Goal: Task Accomplishment & Management: Complete application form

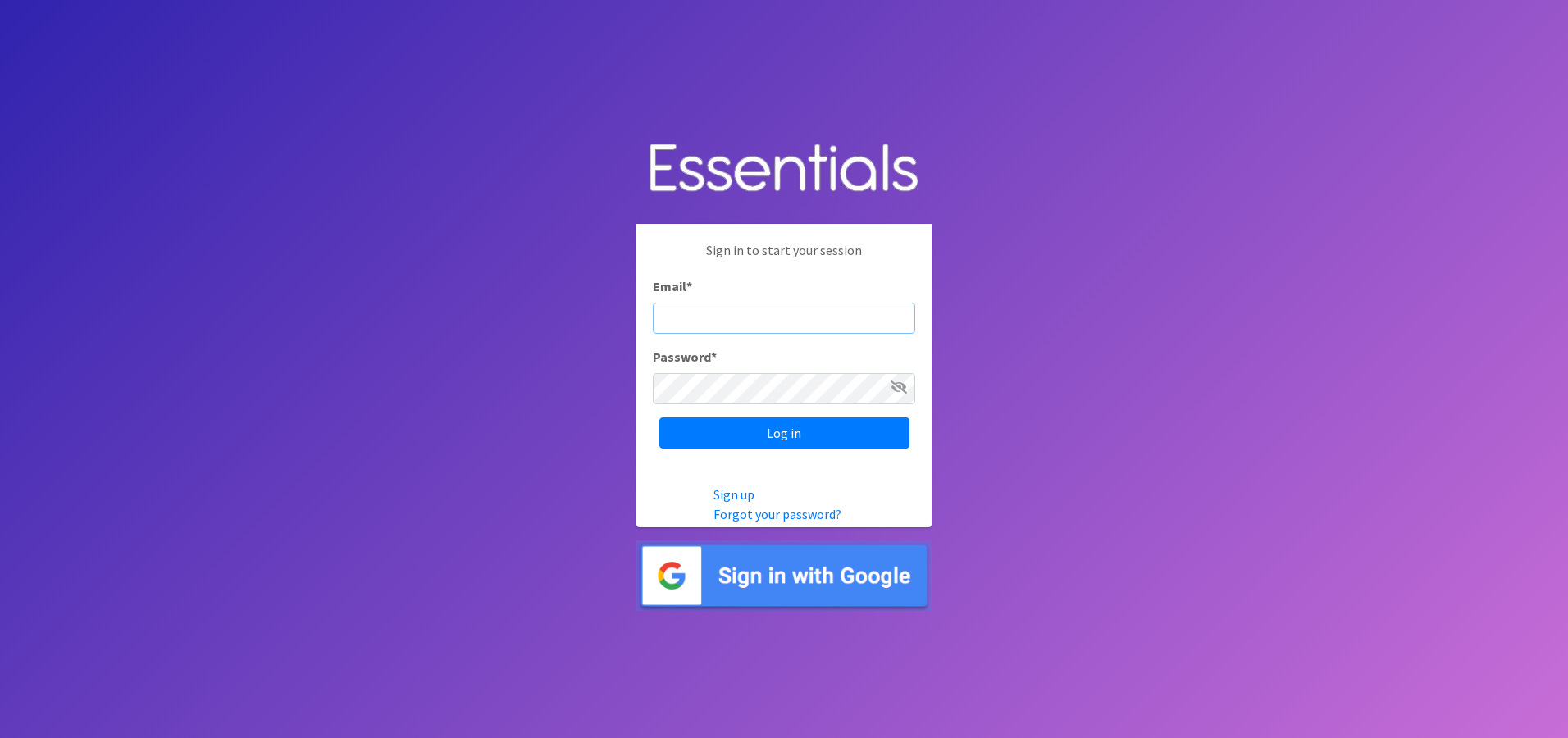
type input "[EMAIL_ADDRESS][DOMAIN_NAME]"
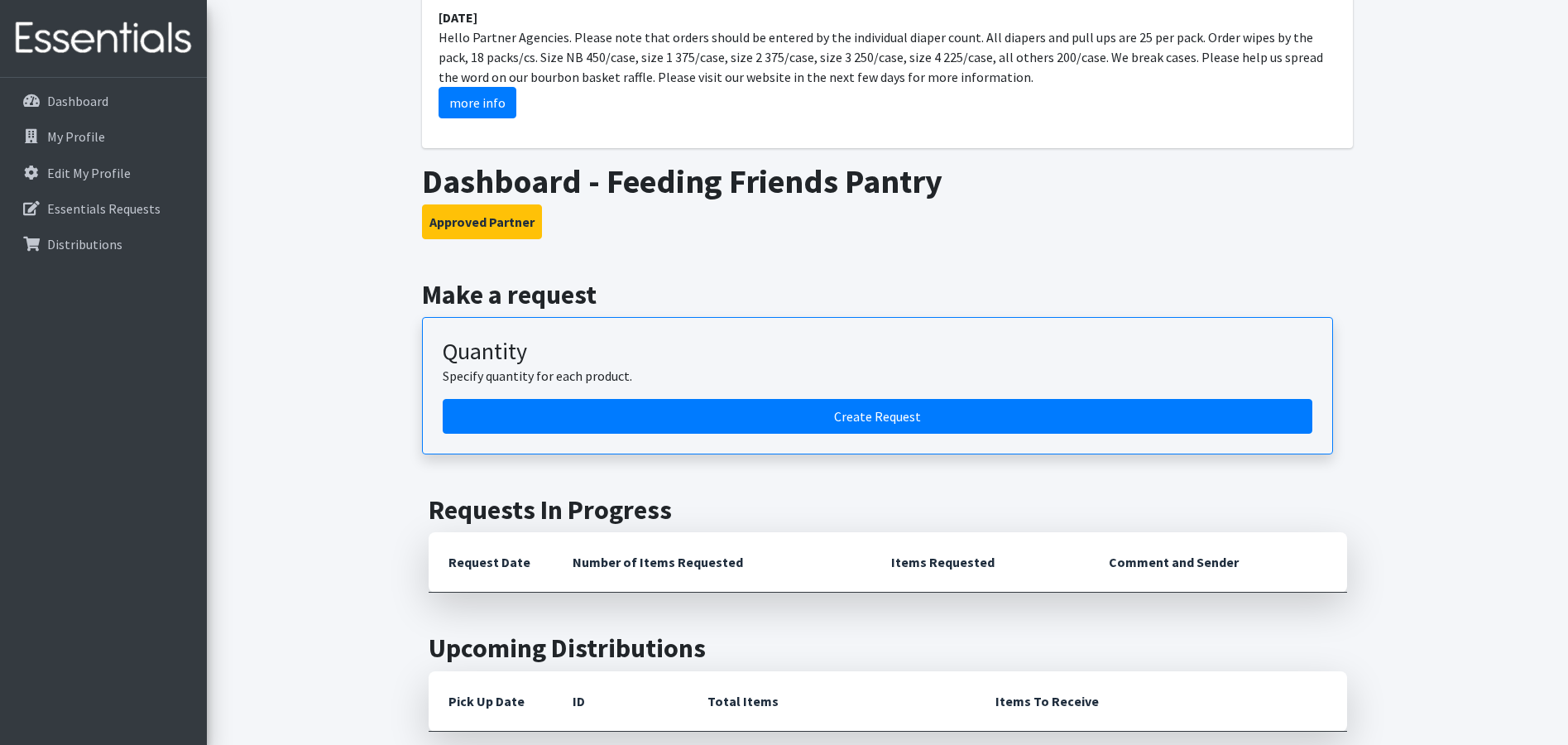
scroll to position [165, 0]
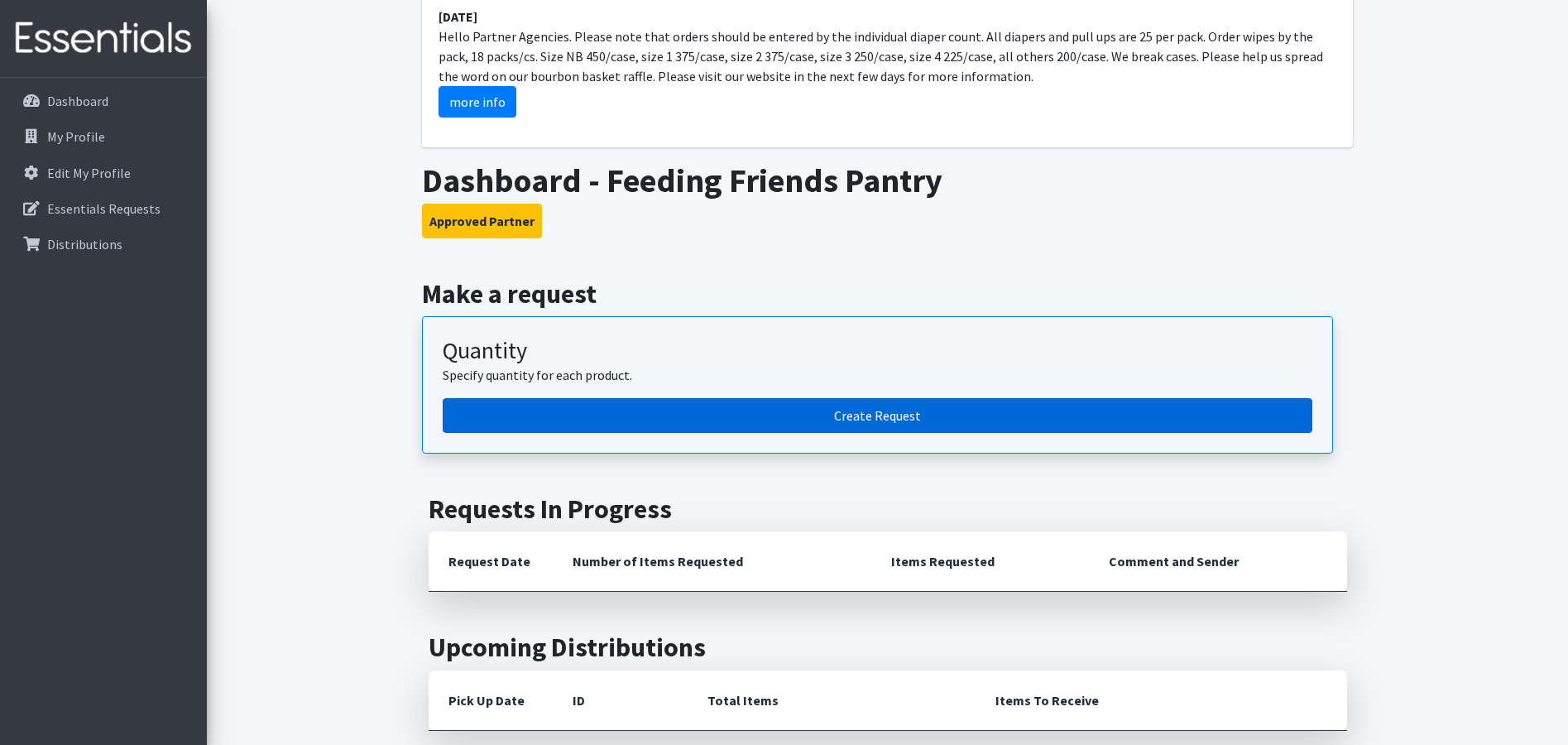
click at [563, 405] on link "Create Request" at bounding box center [877, 415] width 869 height 34
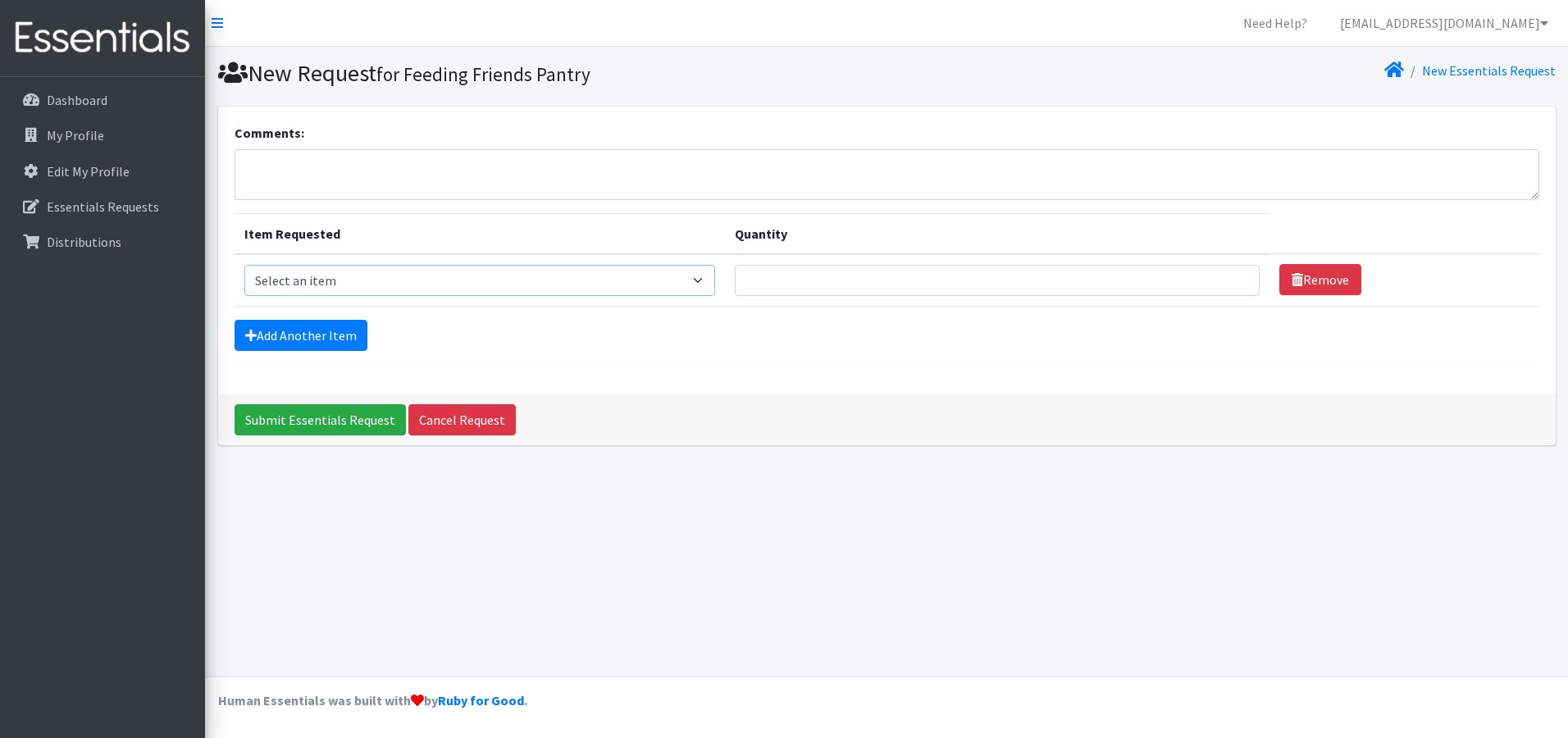
click at [320, 280] on select "Select an item 1 month period supply kit Kids (Newborn) Kids (Size 1) Kids (Siz…" at bounding box center [480, 280] width 471 height 31
select select "15069"
click at [244, 265] on select "Select an item 1 month period supply kit Kids (Newborn) Kids (Size 1) Kids (Siz…" at bounding box center [480, 280] width 471 height 31
click at [784, 285] on input "Quantity" at bounding box center [997, 280] width 525 height 31
type input "250"
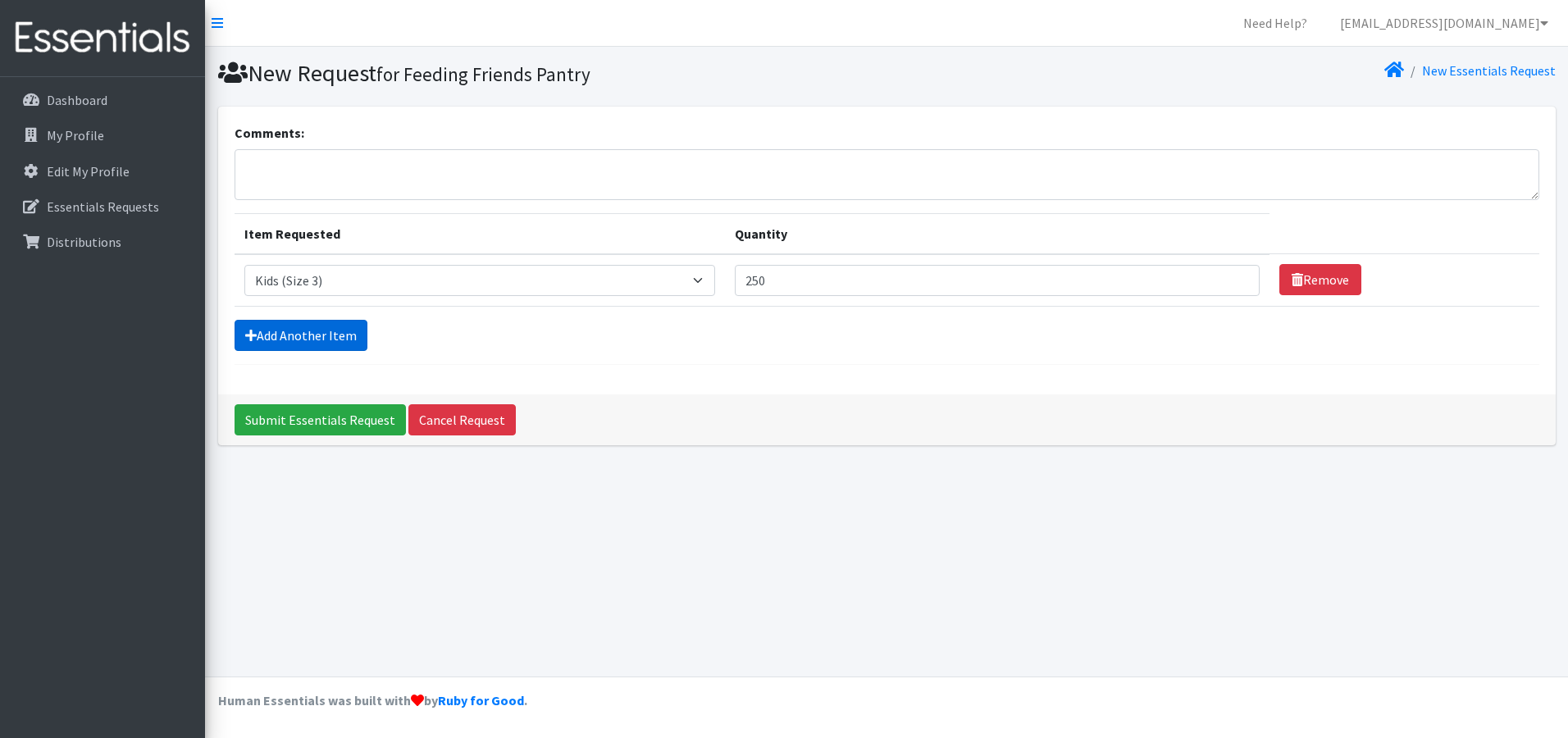
click at [332, 338] on link "Add Another Item" at bounding box center [301, 335] width 132 height 31
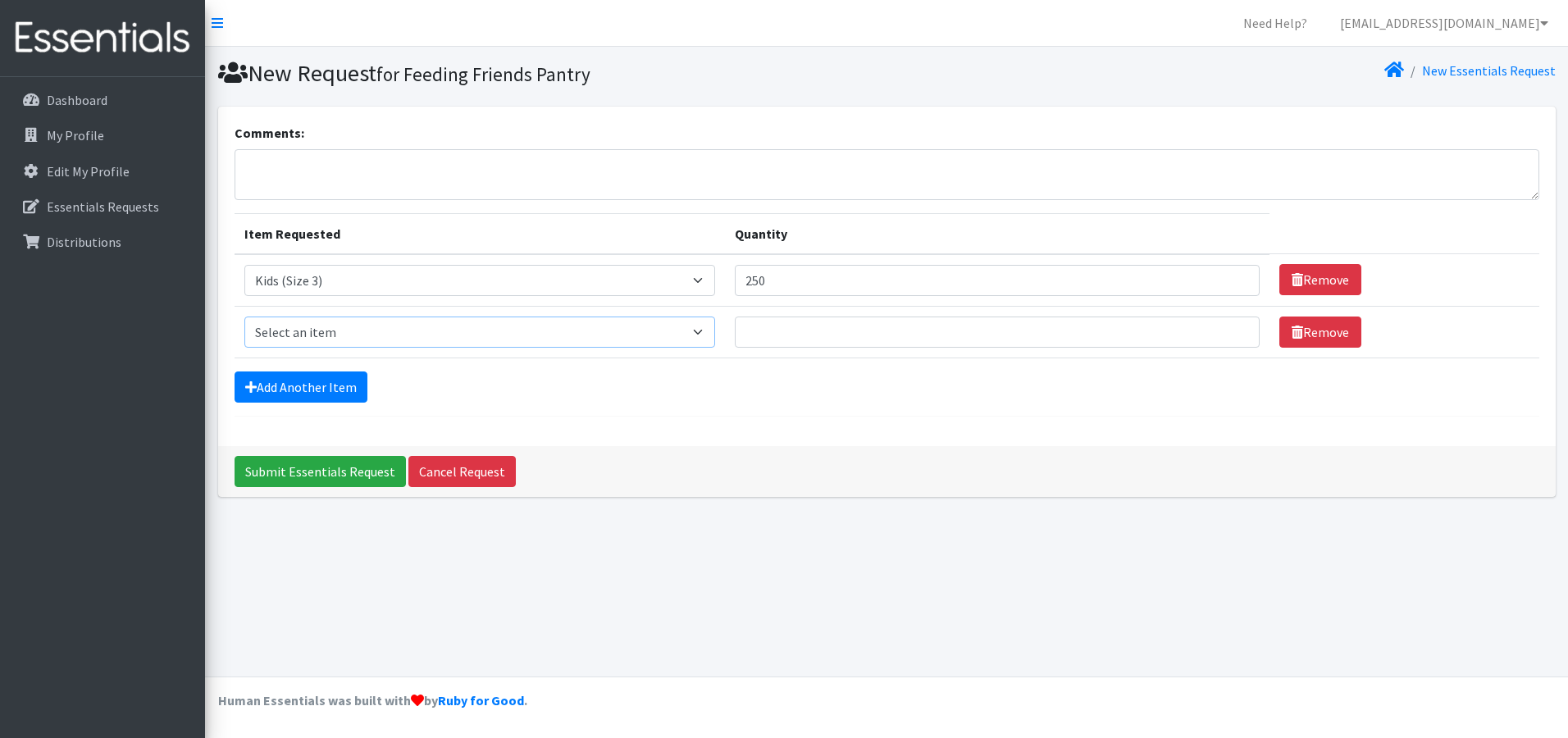
click at [332, 338] on select "Select an item 1 month period supply kit Kids (Newborn) Kids (Size 1) Kids (Siz…" at bounding box center [480, 332] width 471 height 31
select select "15038"
click at [244, 317] on select "Select an item 1 month period supply kit Kids (Newborn) Kids (Size 1) Kids (Siz…" at bounding box center [480, 332] width 471 height 31
click at [787, 343] on input "Quantity" at bounding box center [997, 332] width 525 height 31
type input "225"
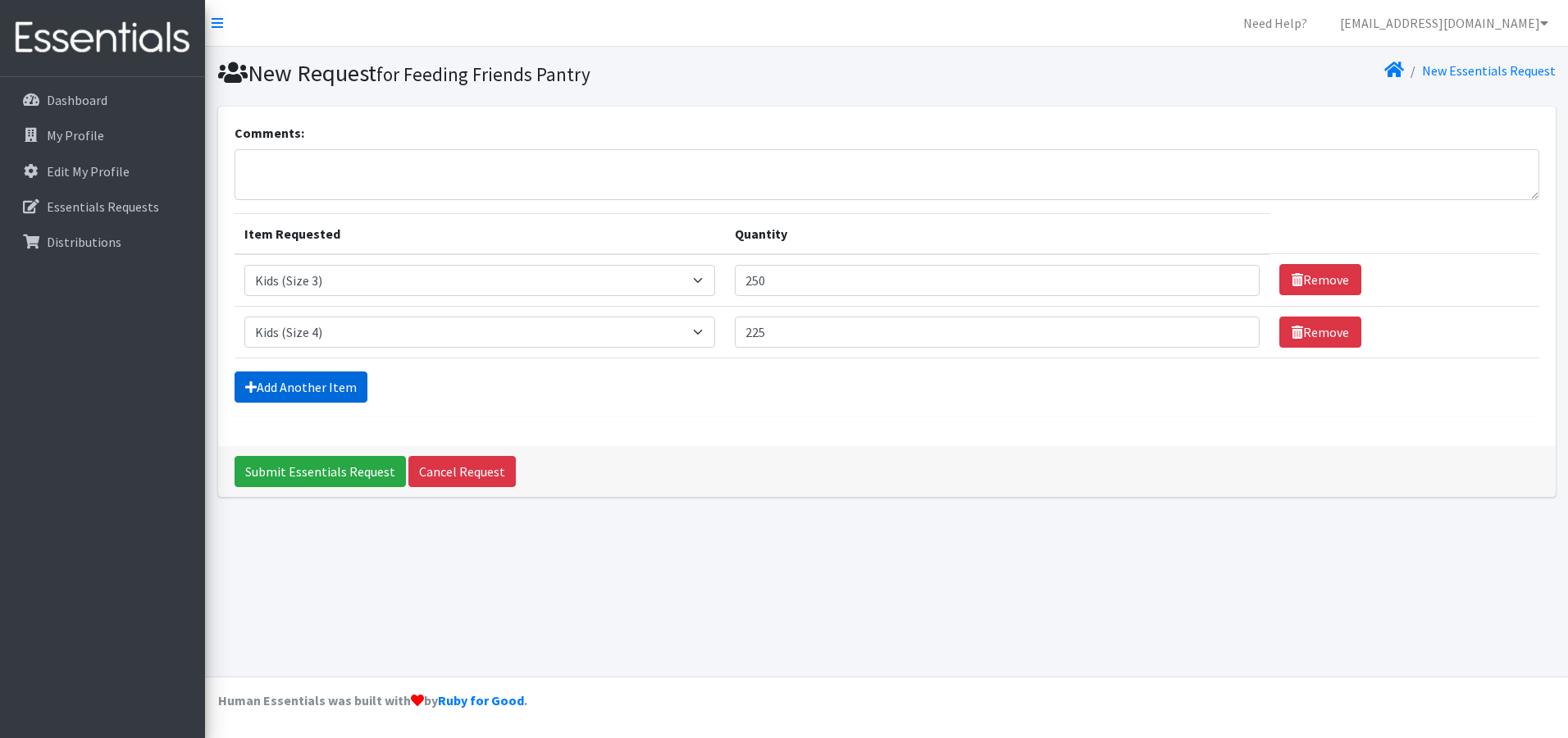
click at [314, 386] on link "Add Another Item" at bounding box center [301, 386] width 132 height 31
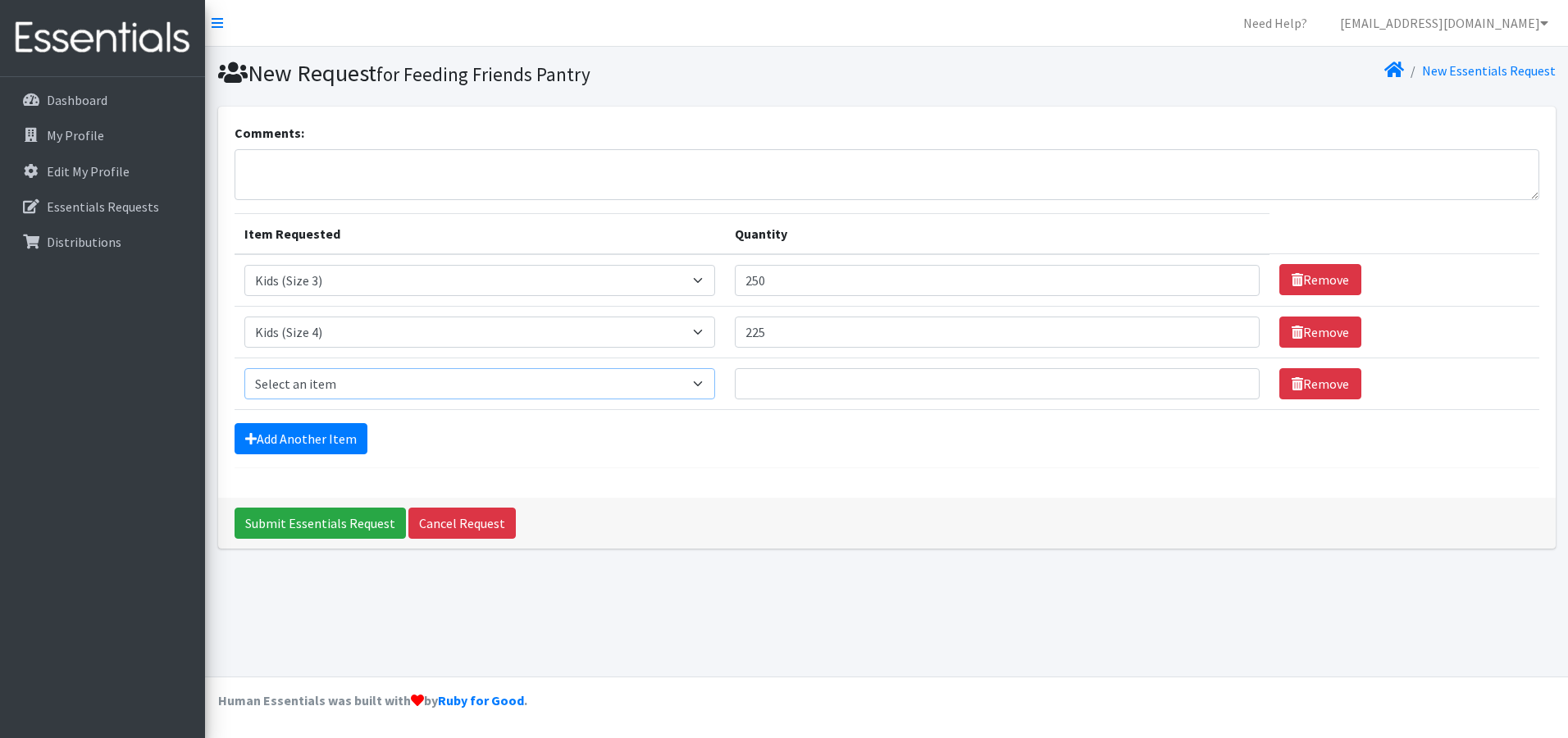
click at [705, 380] on select "Select an item 1 month period supply kit Kids (Newborn) Kids (Size 1) Kids (Siz…" at bounding box center [480, 384] width 471 height 31
select select "15044"
click at [244, 369] on select "Select an item 1 month period supply kit Kids (Newborn) Kids (Size 1) Kids (Siz…" at bounding box center [480, 384] width 471 height 31
click at [797, 381] on input "Quantity" at bounding box center [997, 384] width 525 height 31
type input "400"
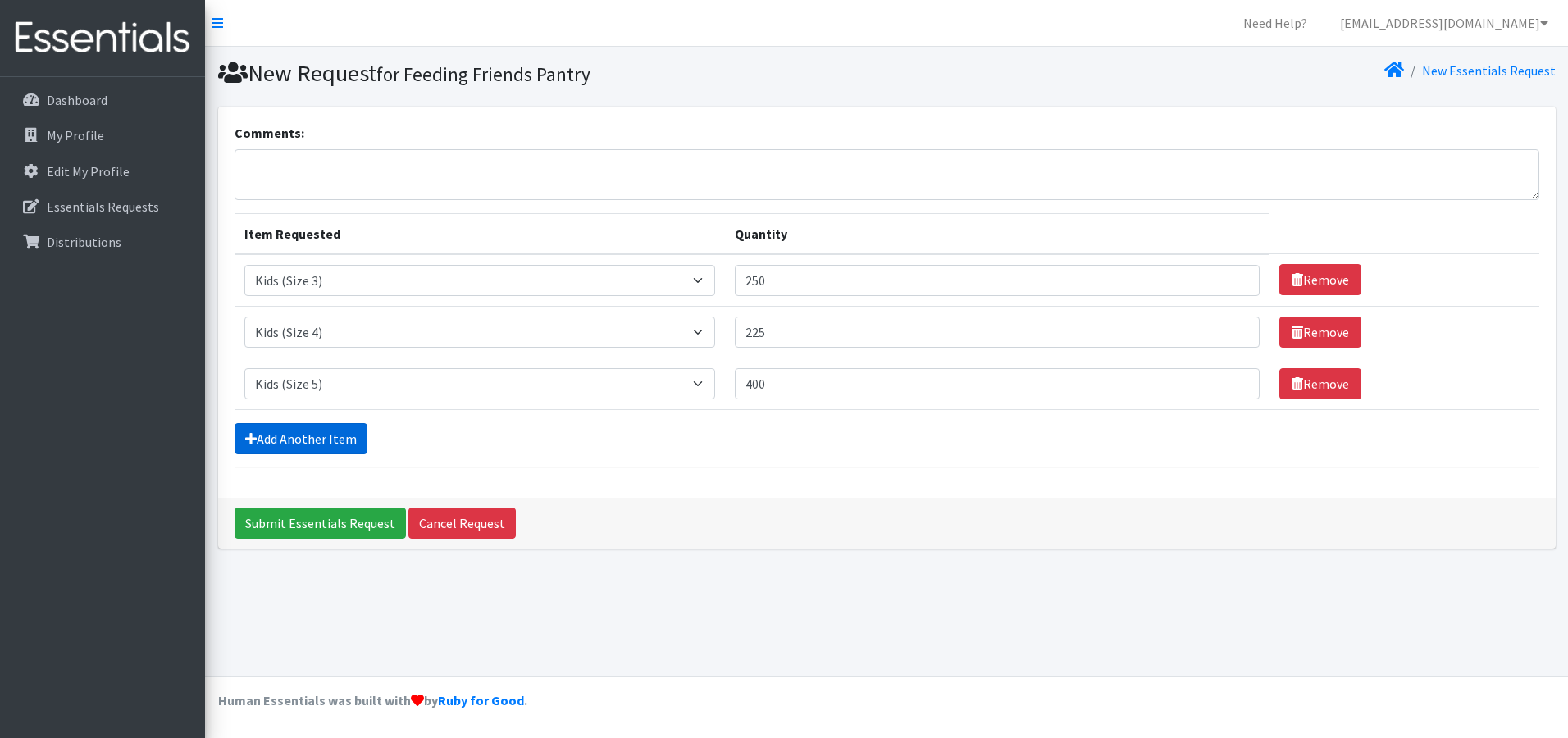
click at [316, 440] on link "Add Another Item" at bounding box center [301, 438] width 132 height 31
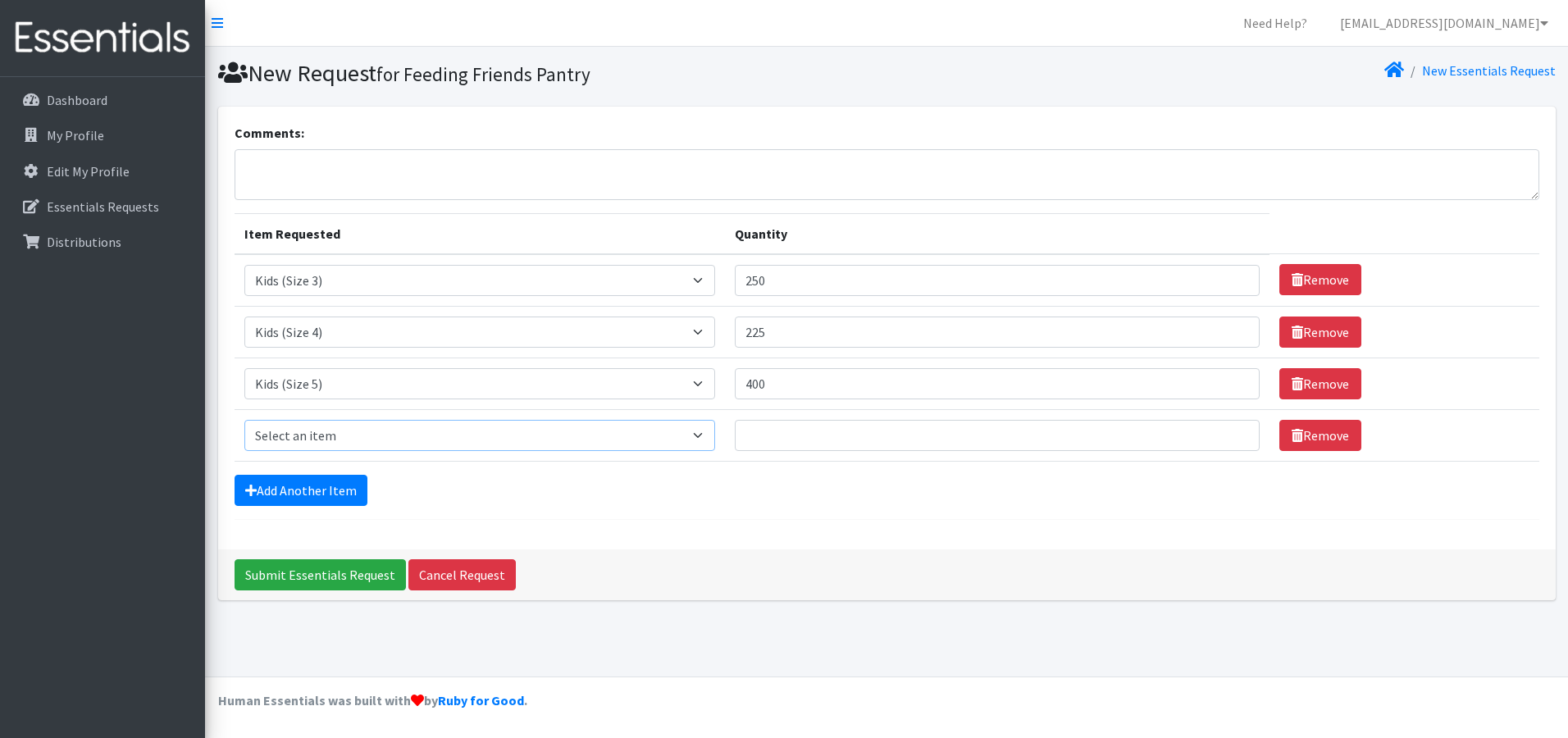
click at [316, 440] on select "Select an item 1 month period supply kit Kids (Newborn) Kids (Size 1) Kids (Siz…" at bounding box center [480, 435] width 471 height 31
select select "15071"
click at [244, 420] on select "Select an item 1 month period supply kit Kids (Newborn) Kids (Size 1) Kids (Siz…" at bounding box center [480, 435] width 471 height 31
click at [774, 435] on input "Quantity" at bounding box center [997, 435] width 525 height 31
type input "400"
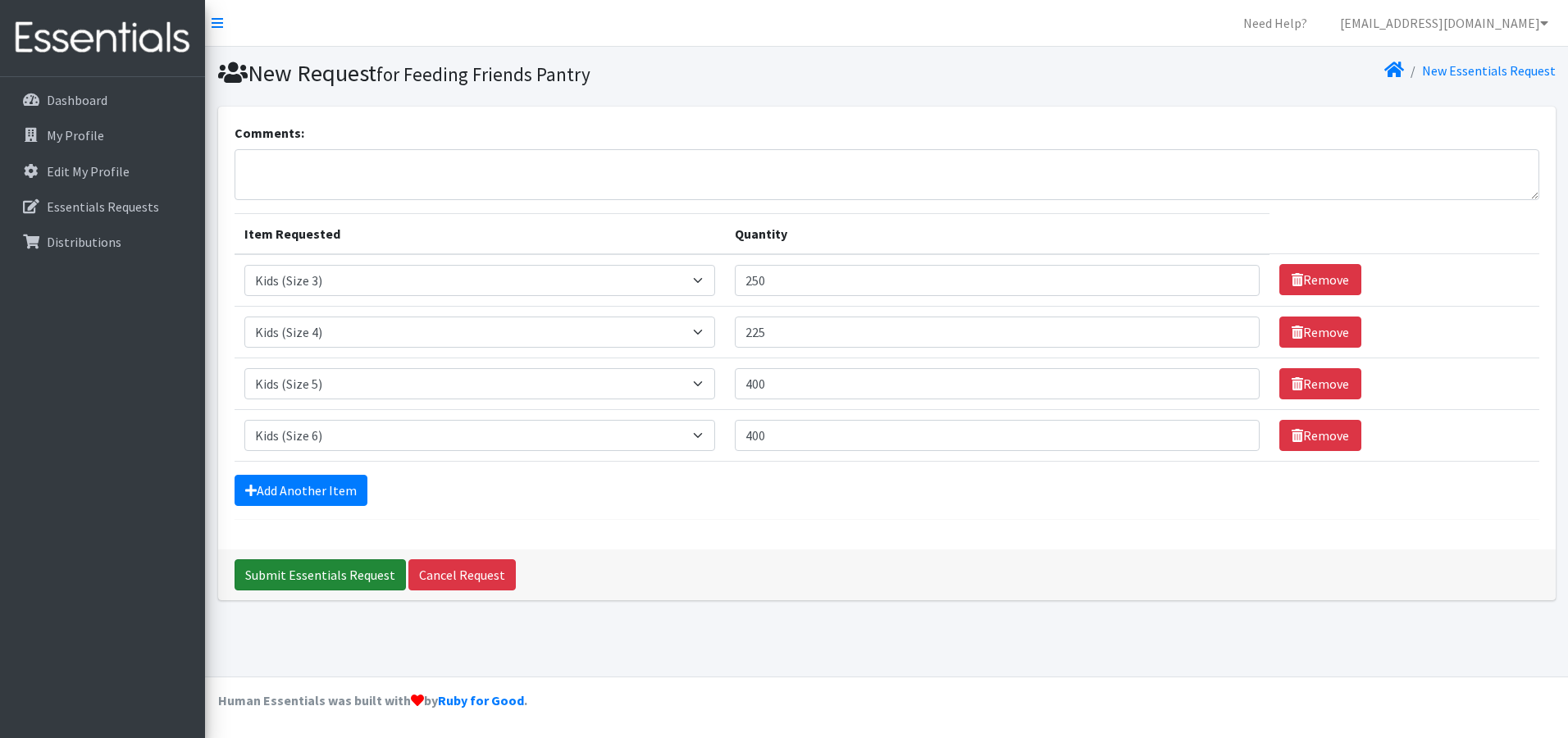
click at [304, 574] on input "Submit Essentials Request" at bounding box center [320, 574] width 172 height 31
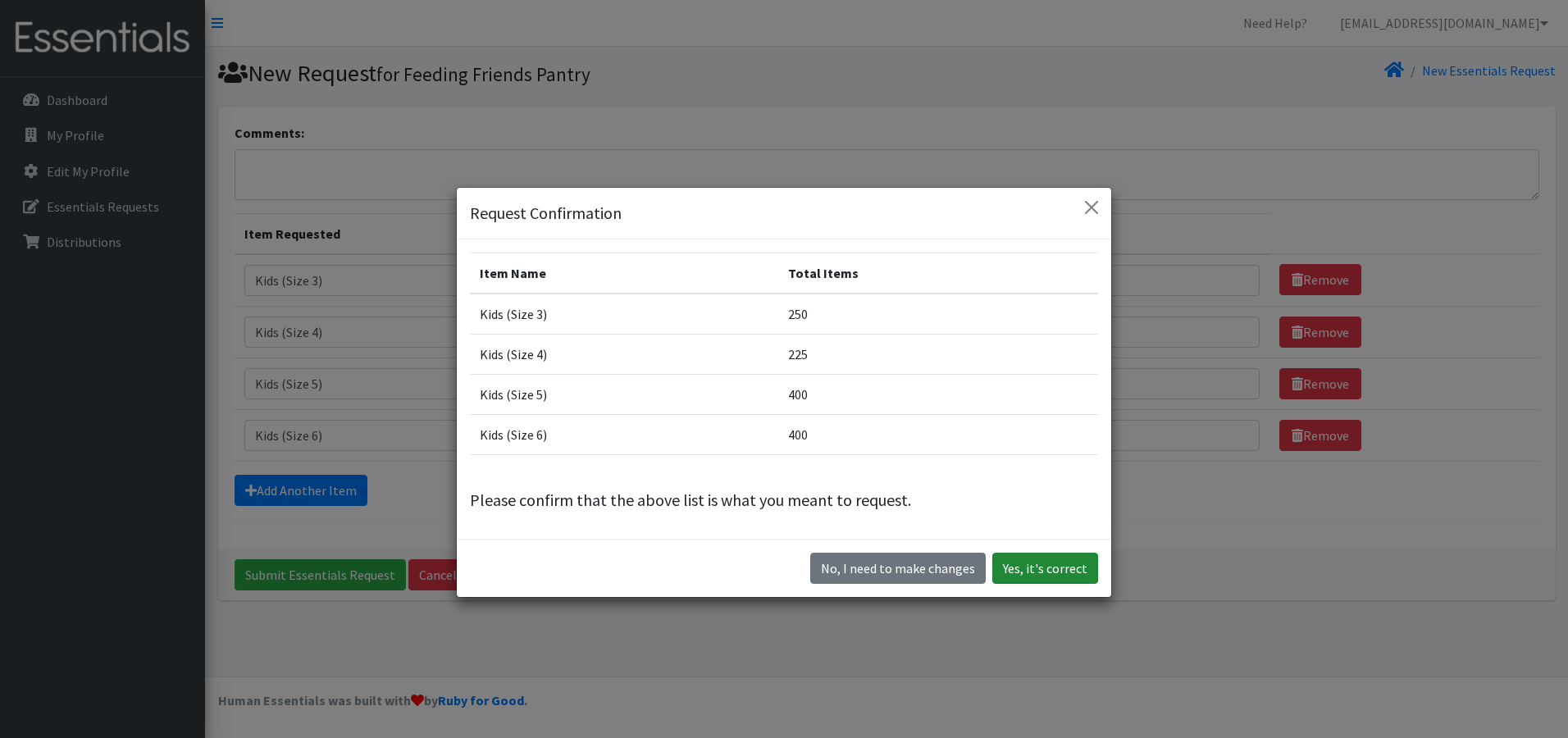
click at [1017, 570] on button "Yes, it's correct" at bounding box center [1045, 568] width 106 height 31
